Goal: Participate in discussion

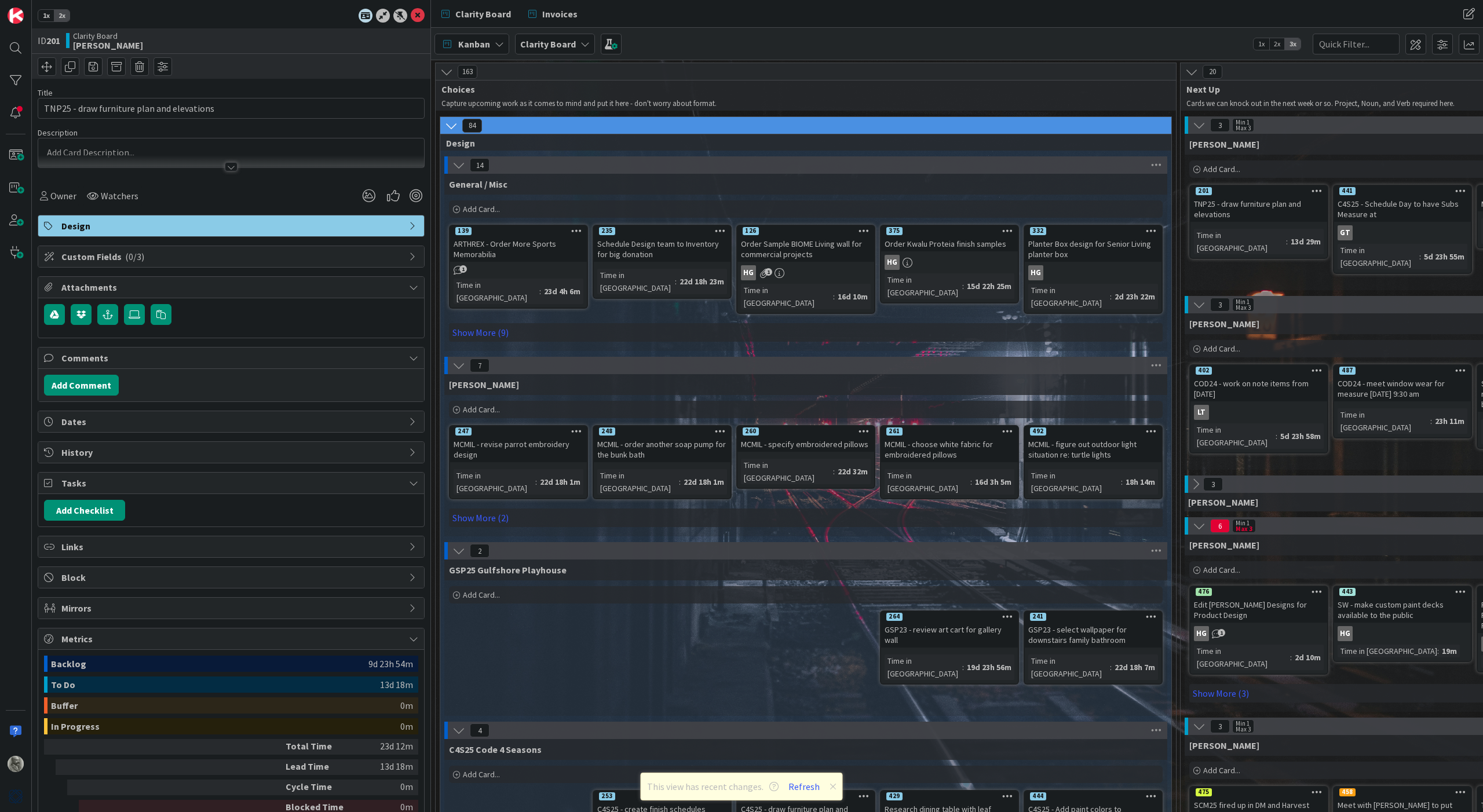
scroll to position [418, 446]
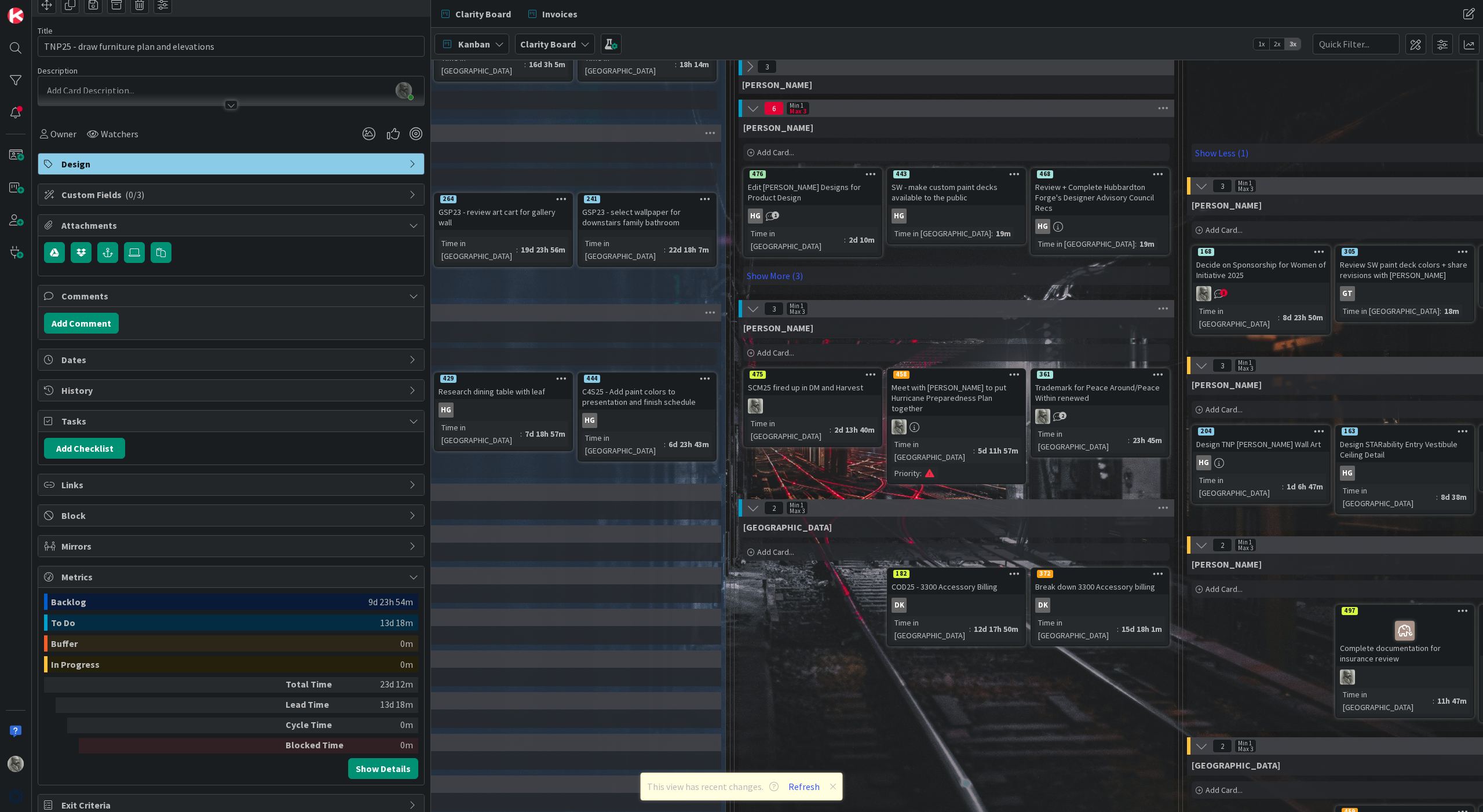
click at [1081, 419] on div "2" at bounding box center [1100, 416] width 136 height 15
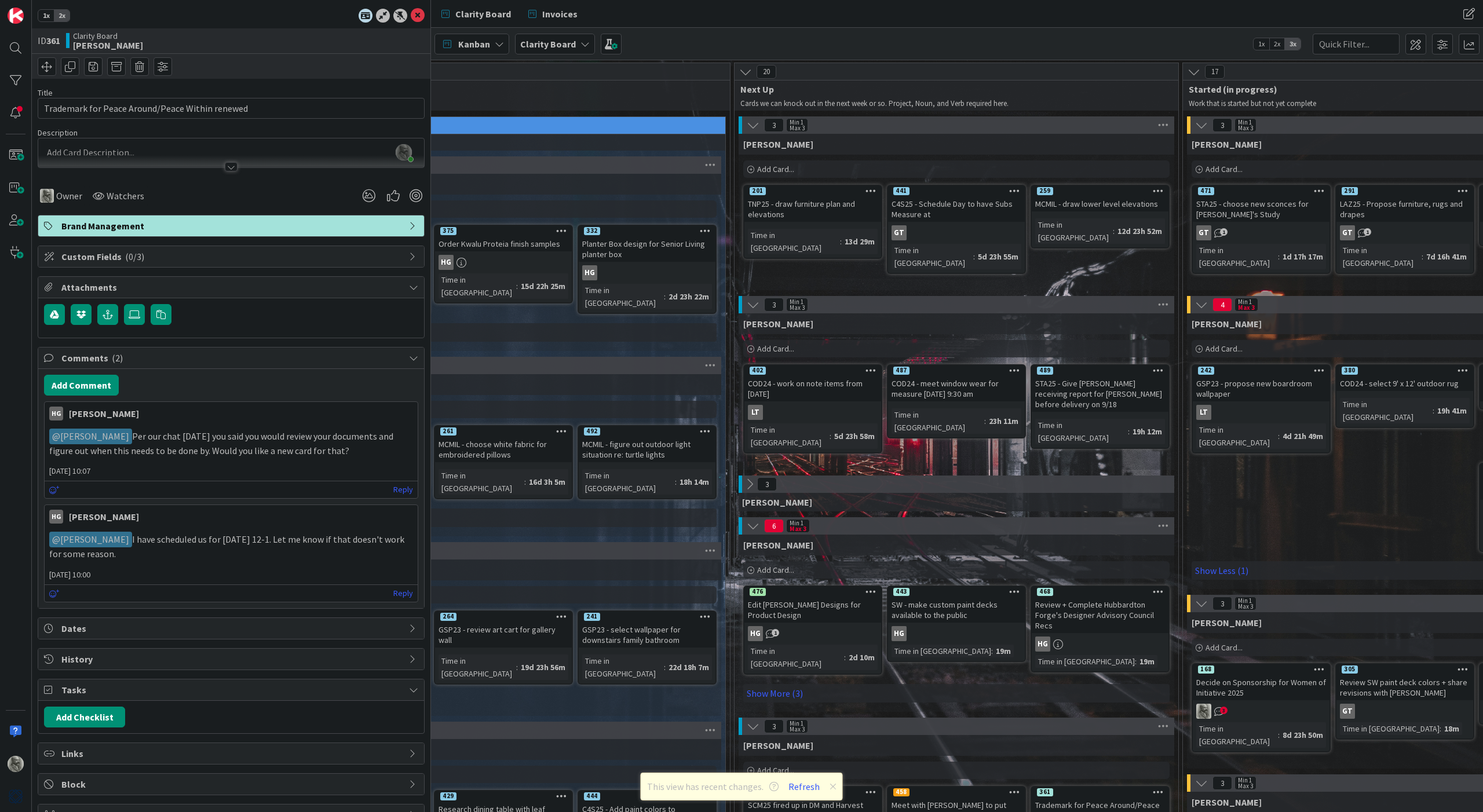
scroll to position [0, 446]
click at [336, 449] on p "﻿ @ [PERSON_NAME] ﻿ Per our chat [DATE] you said you would review your document…" at bounding box center [231, 443] width 364 height 28
click at [90, 384] on button "Add Comment" at bounding box center [81, 385] width 75 height 21
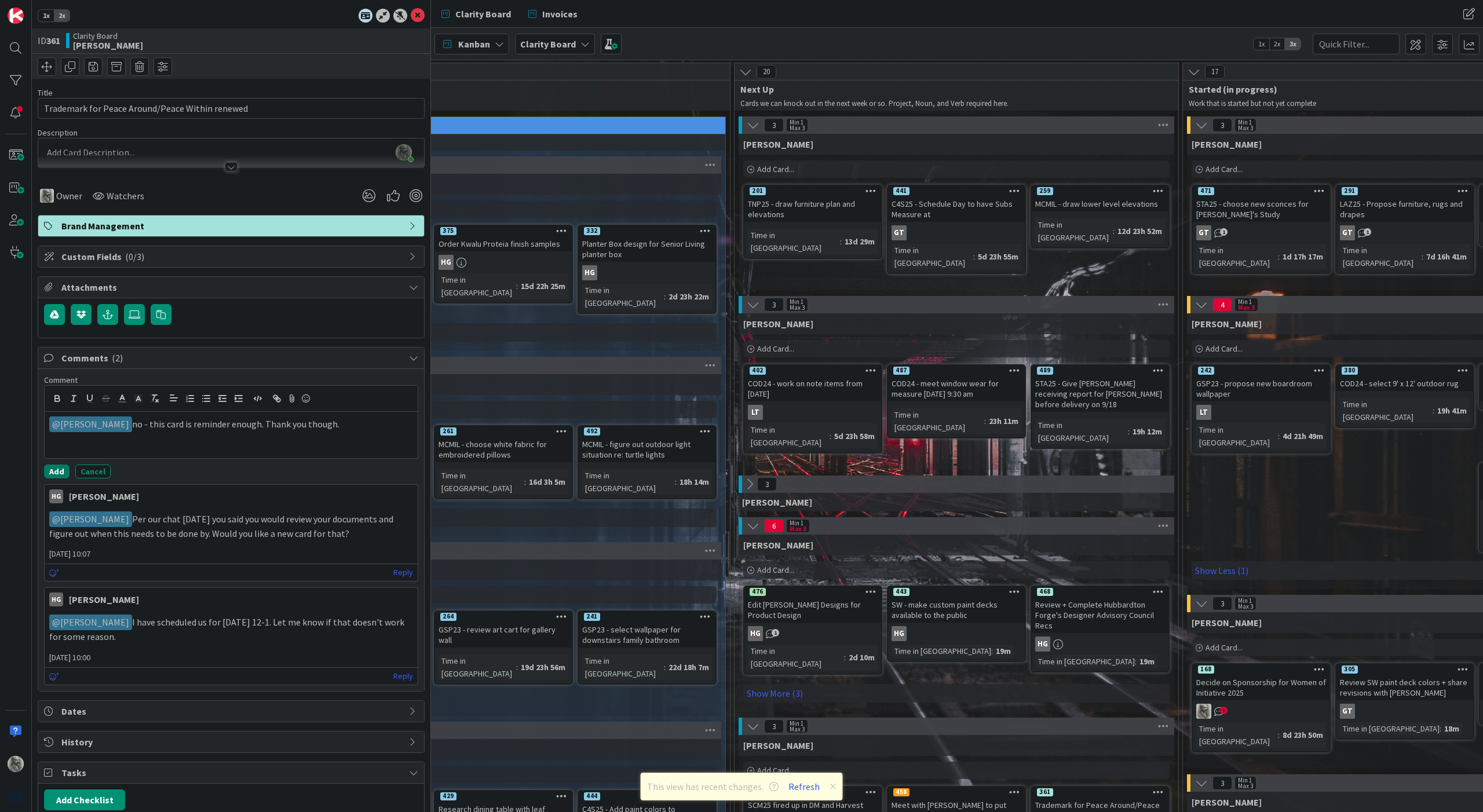
click at [59, 470] on button "Add" at bounding box center [57, 471] width 25 height 14
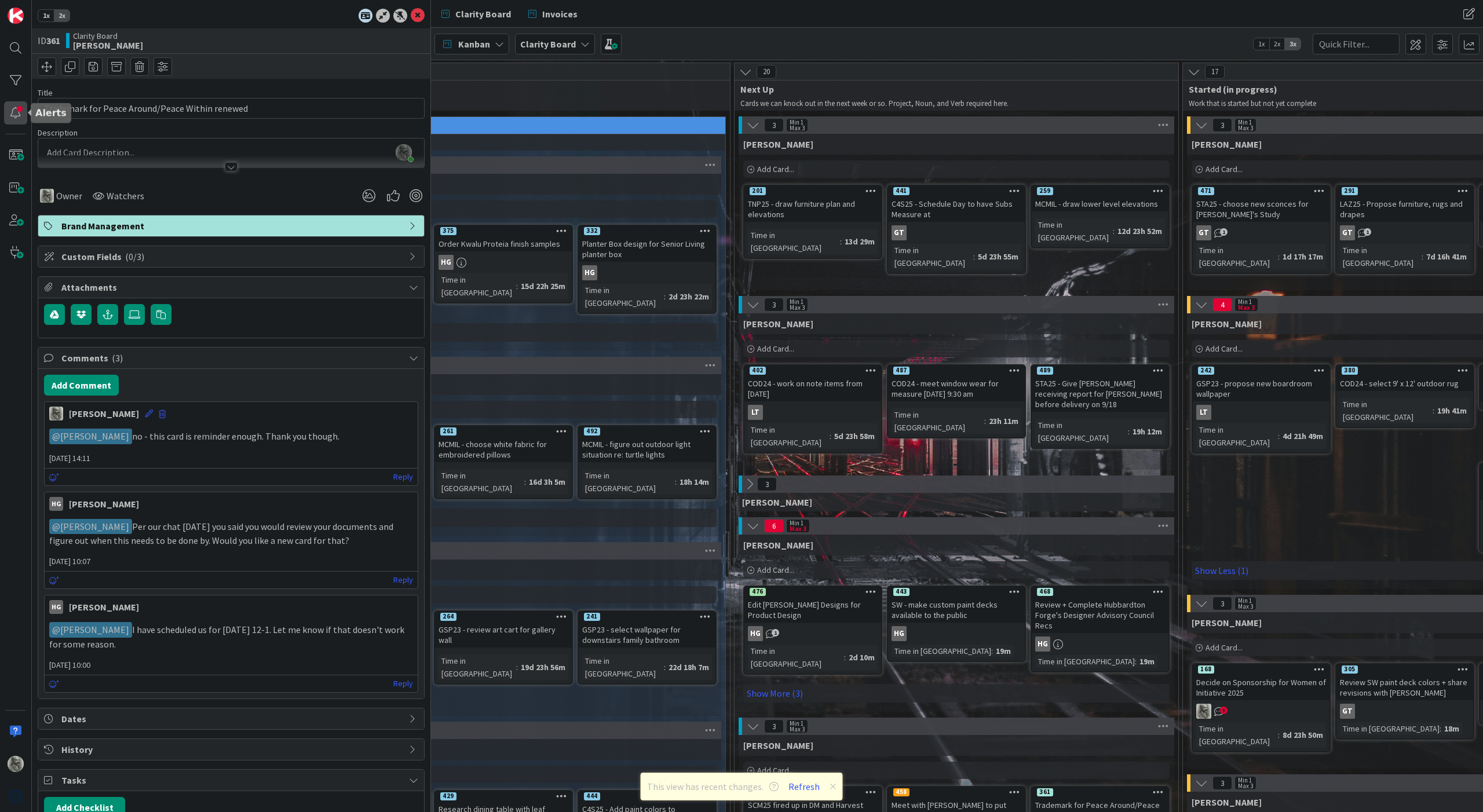
click at [13, 111] on div at bounding box center [16, 112] width 23 height 23
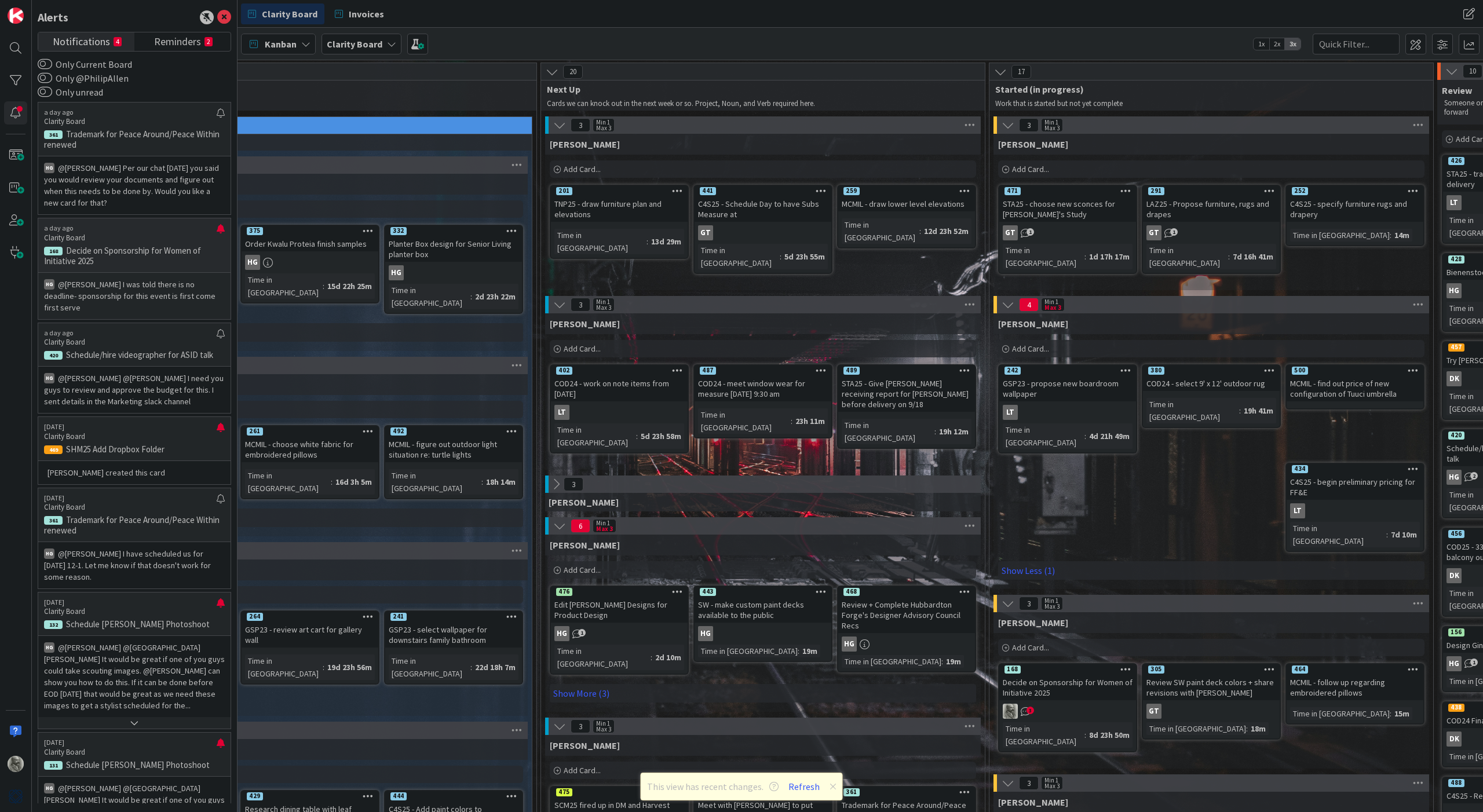
click at [124, 290] on p "@[PERSON_NAME]﻿ I was told there is no deadline- sponsorship for this event is …" at bounding box center [134, 295] width 181 height 35
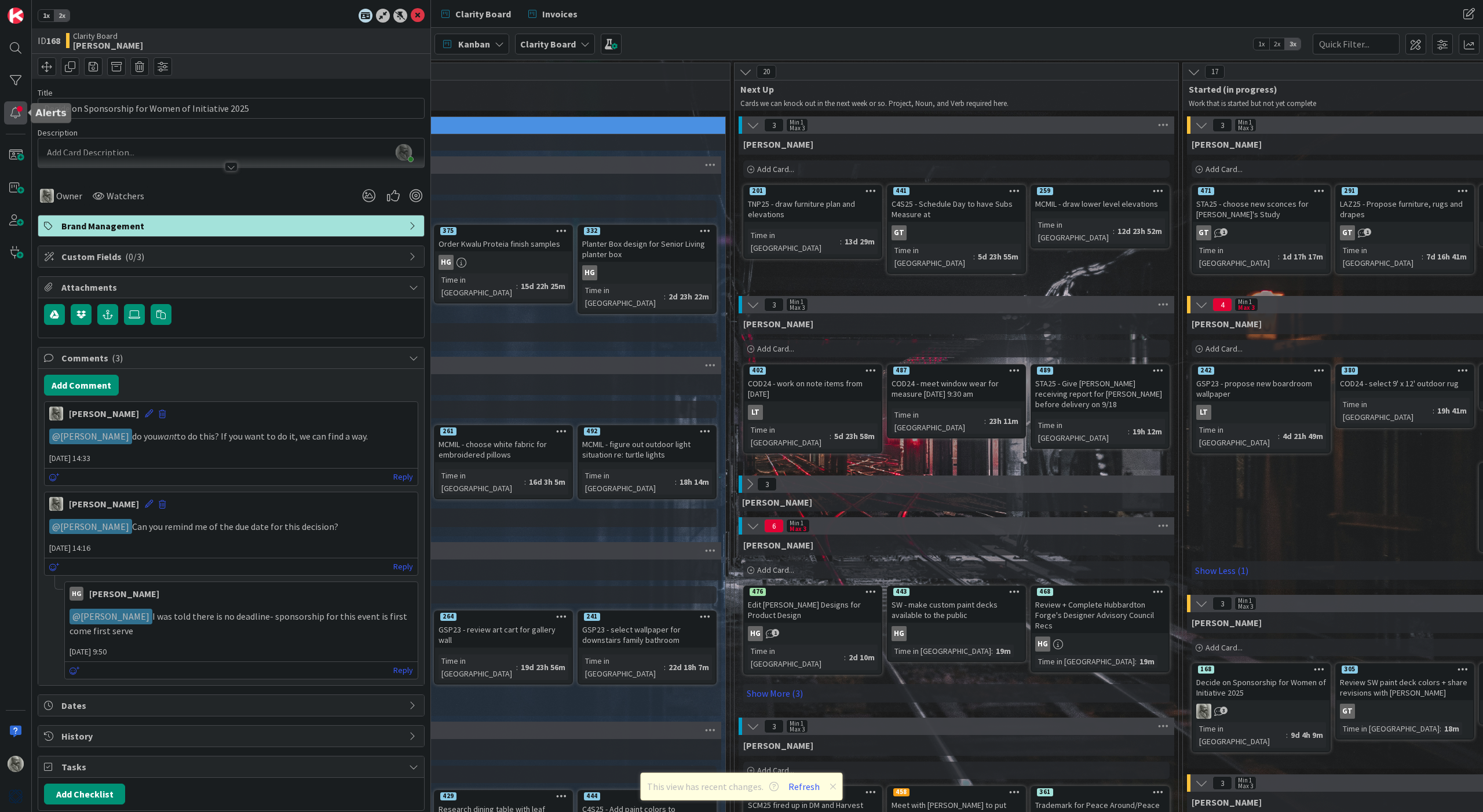
click at [11, 110] on div at bounding box center [16, 112] width 23 height 23
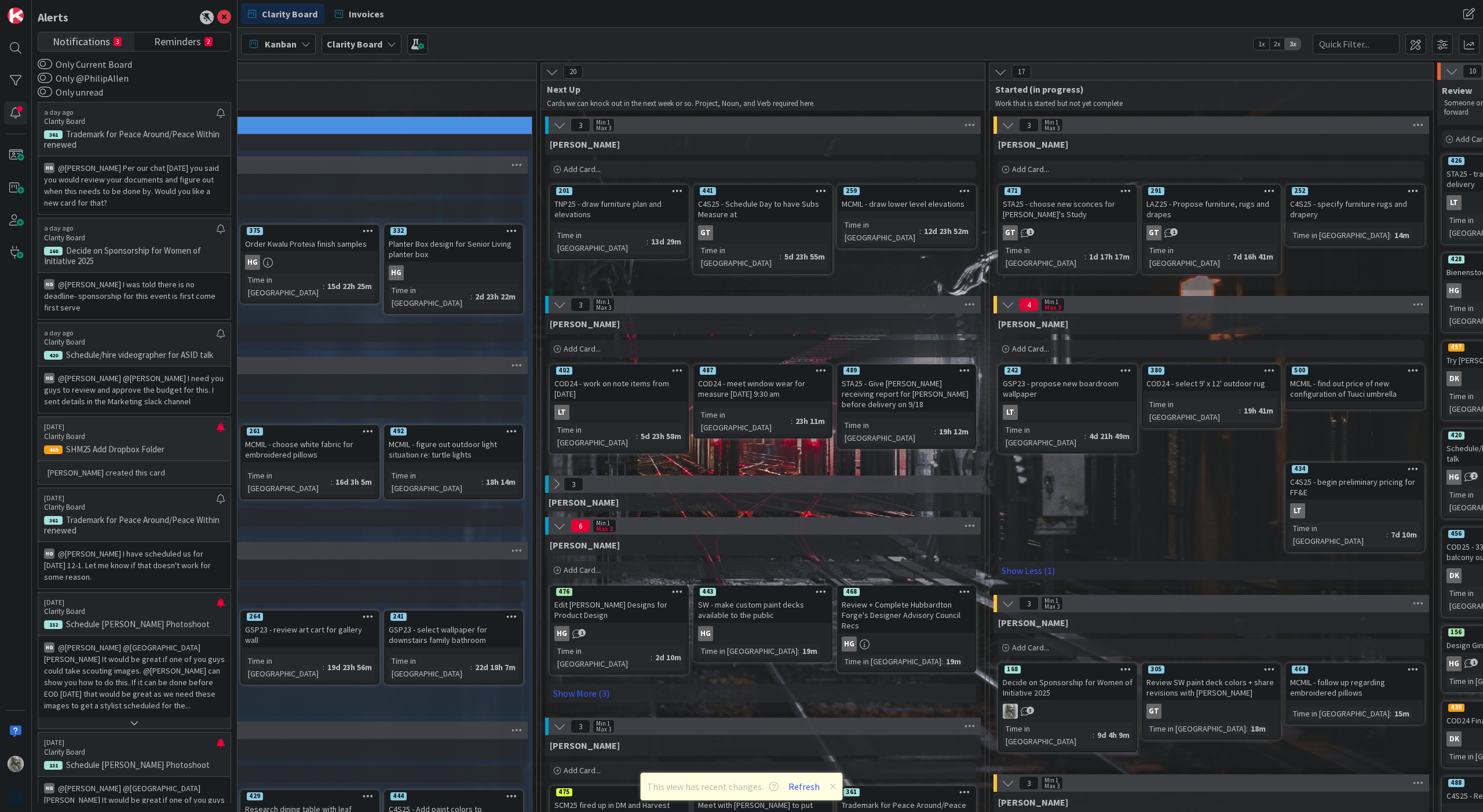
click at [151, 432] on p "Clarity Board" at bounding box center [130, 437] width 172 height 11
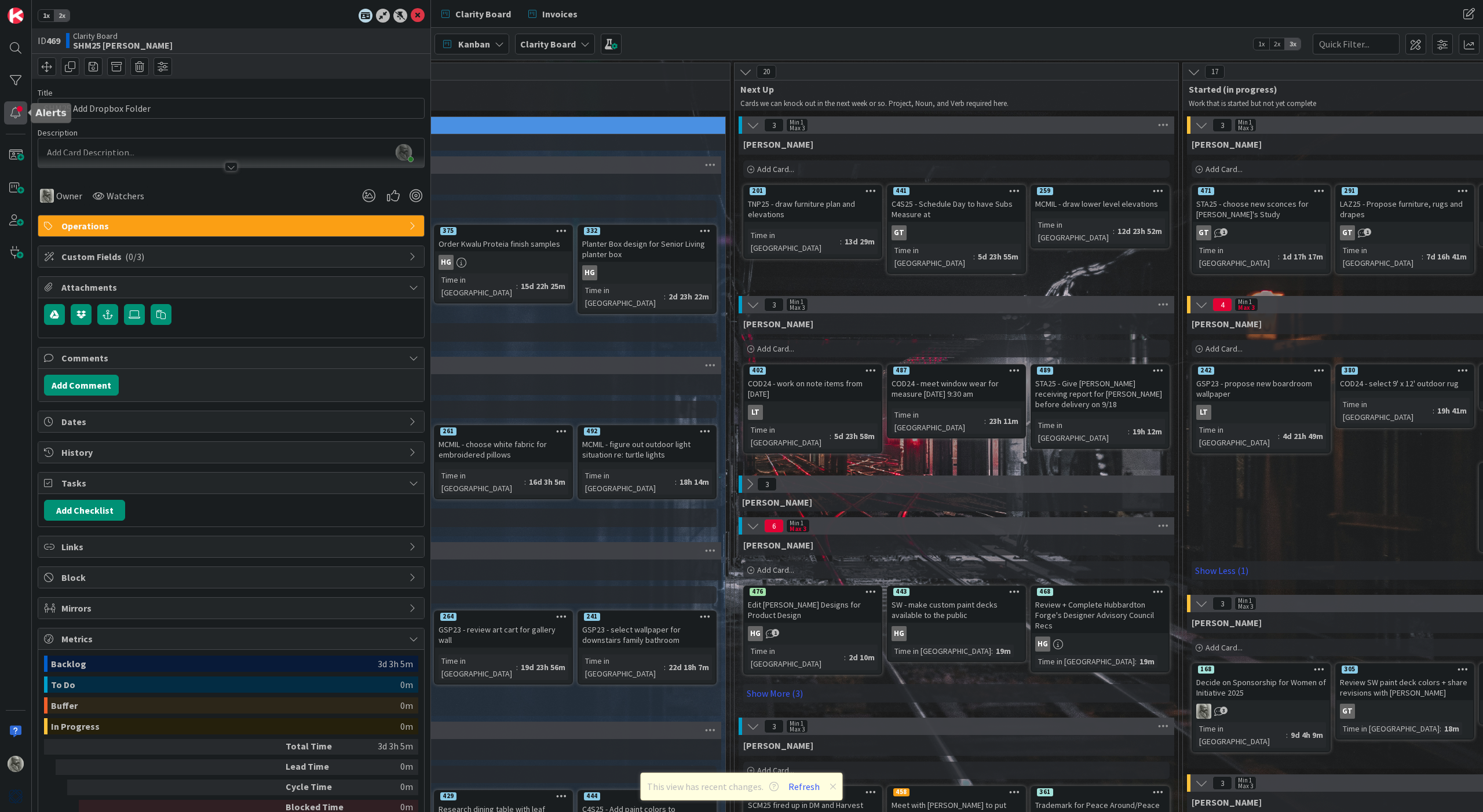
click at [12, 109] on div at bounding box center [16, 112] width 23 height 23
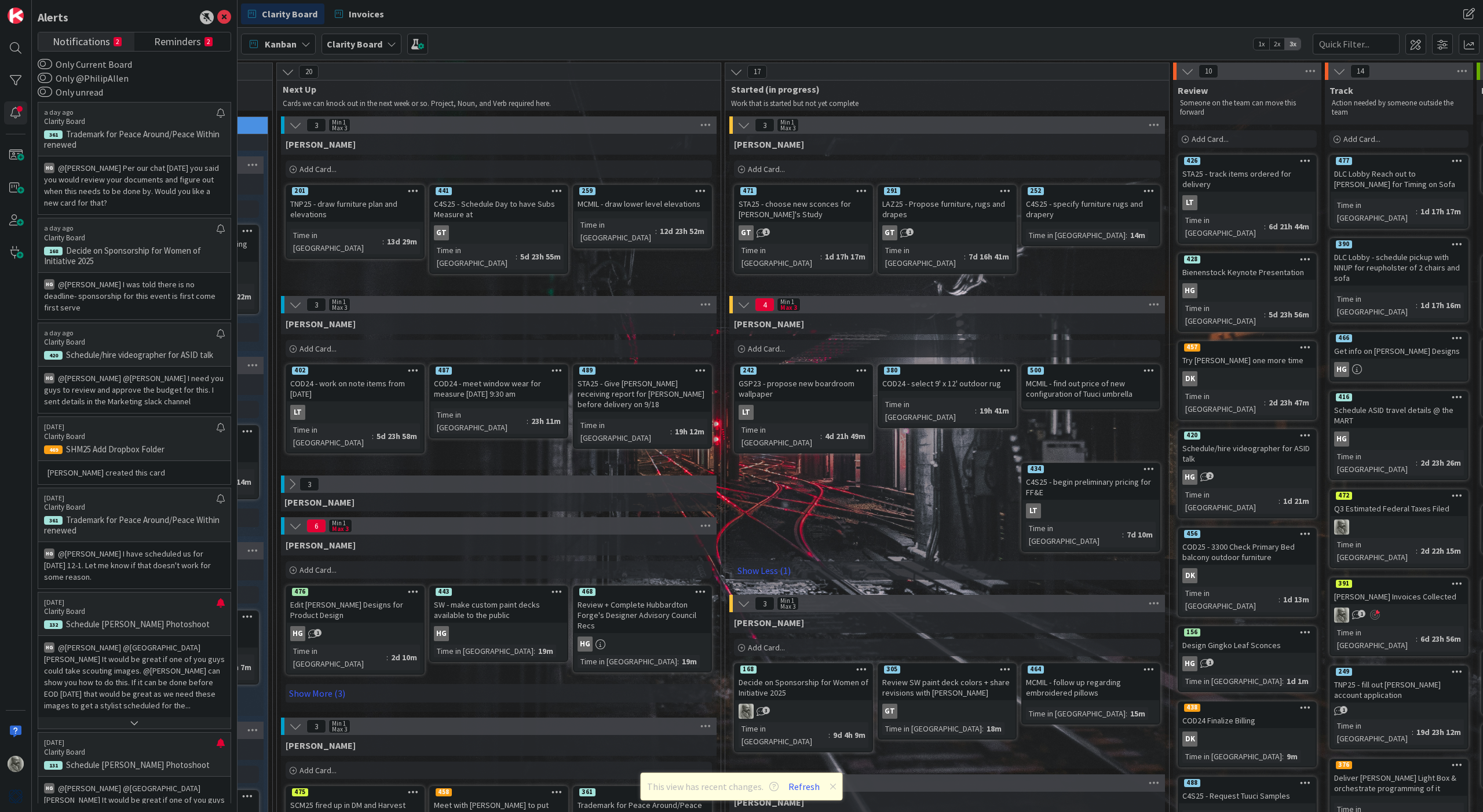
scroll to position [0, 715]
